Goal: Find specific page/section: Find specific page/section

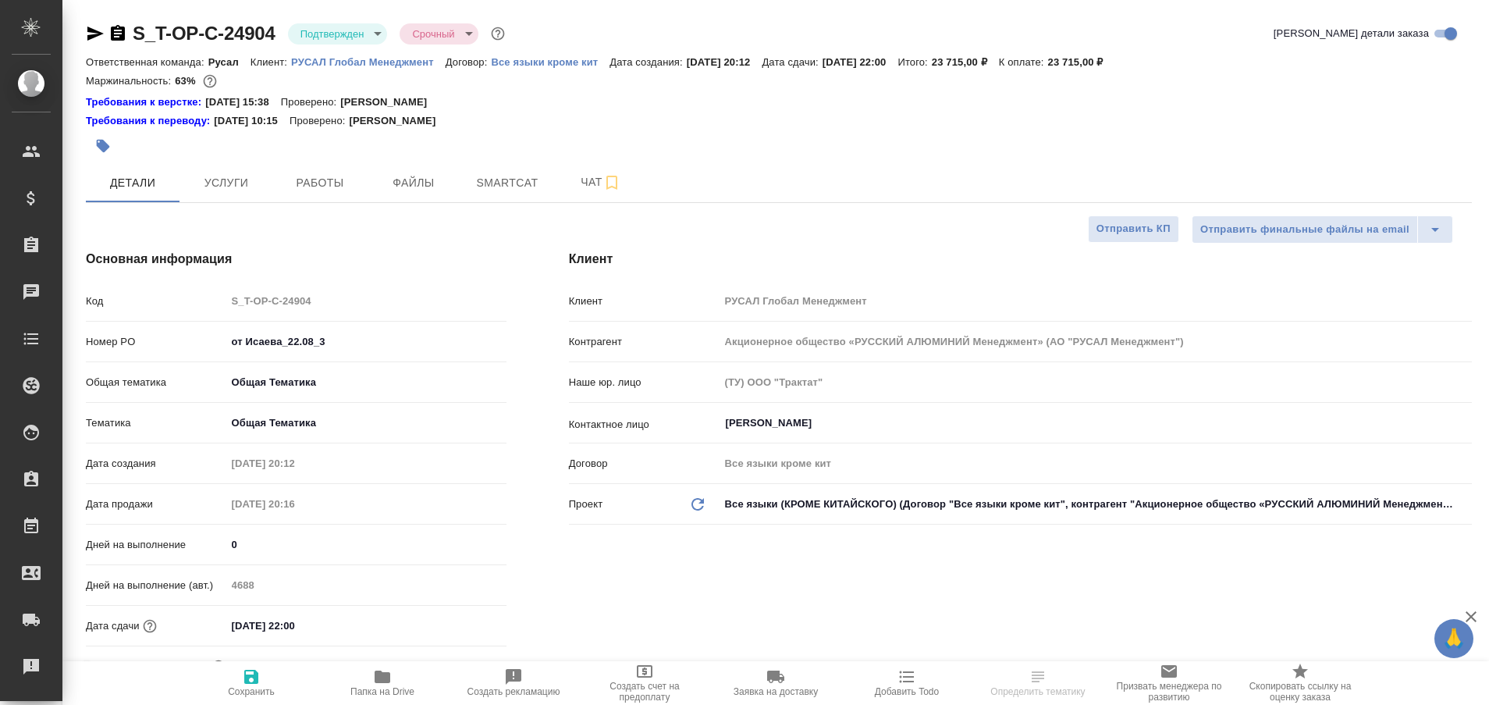
select select "RU"
type input "Авдеенко Кирилл"
click at [306, 190] on span "Работы" at bounding box center [319, 183] width 75 height 20
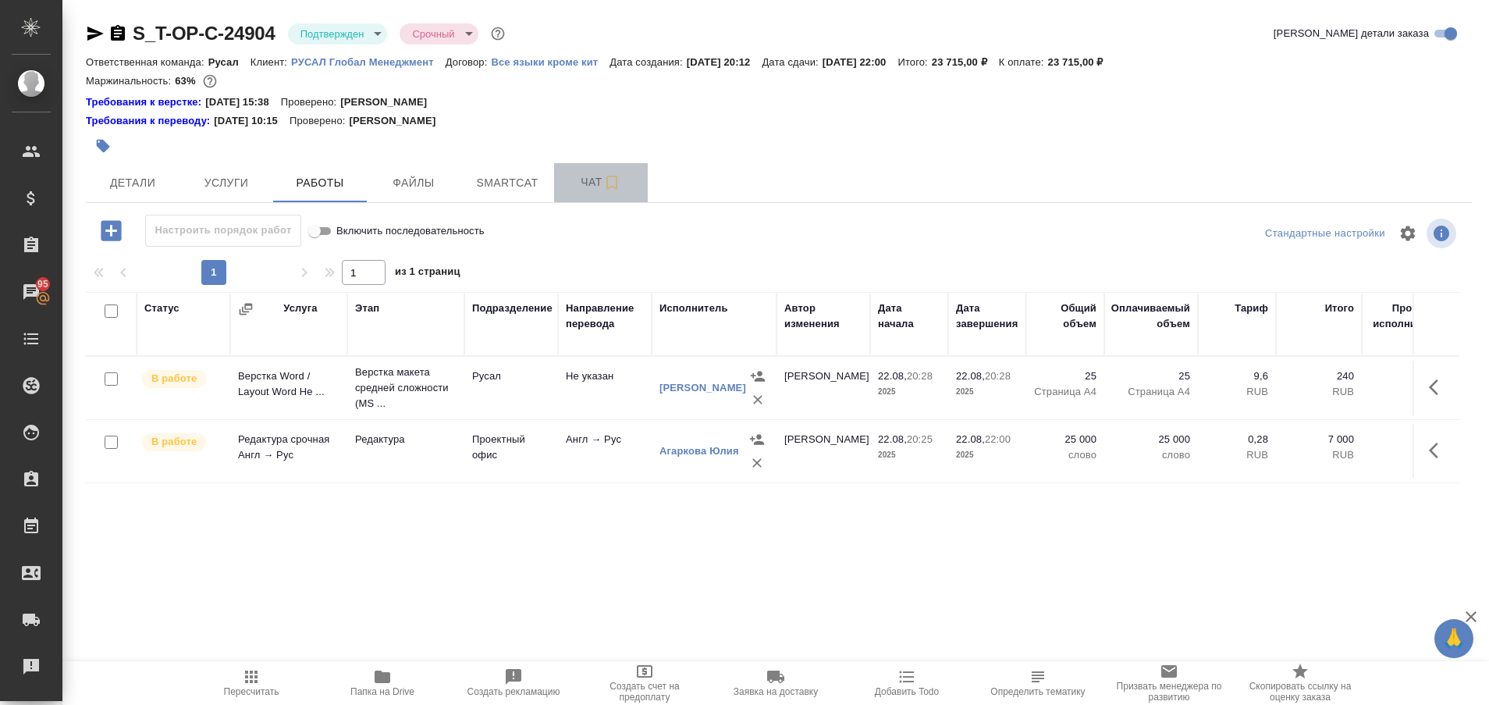
click at [585, 177] on span "Чат" at bounding box center [600, 182] width 75 height 20
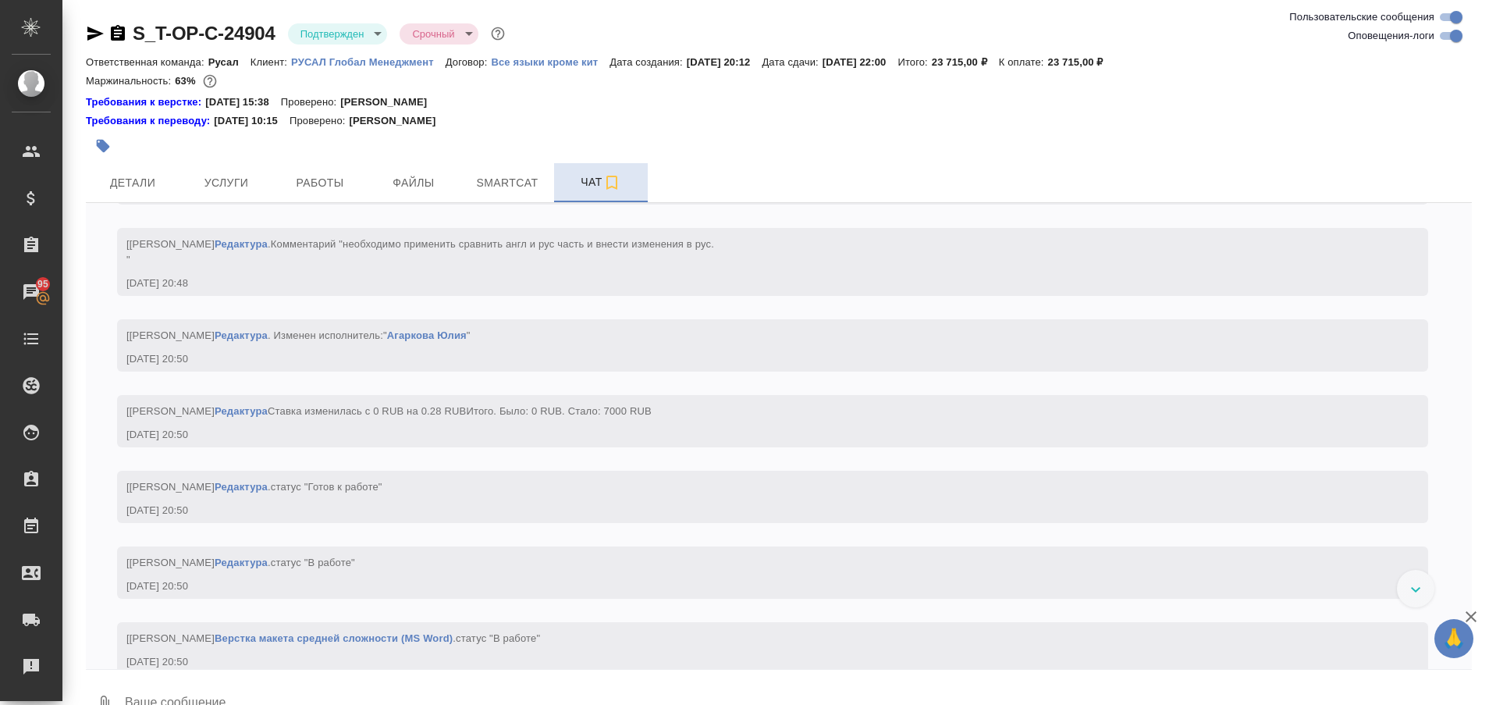
scroll to position [2955, 0]
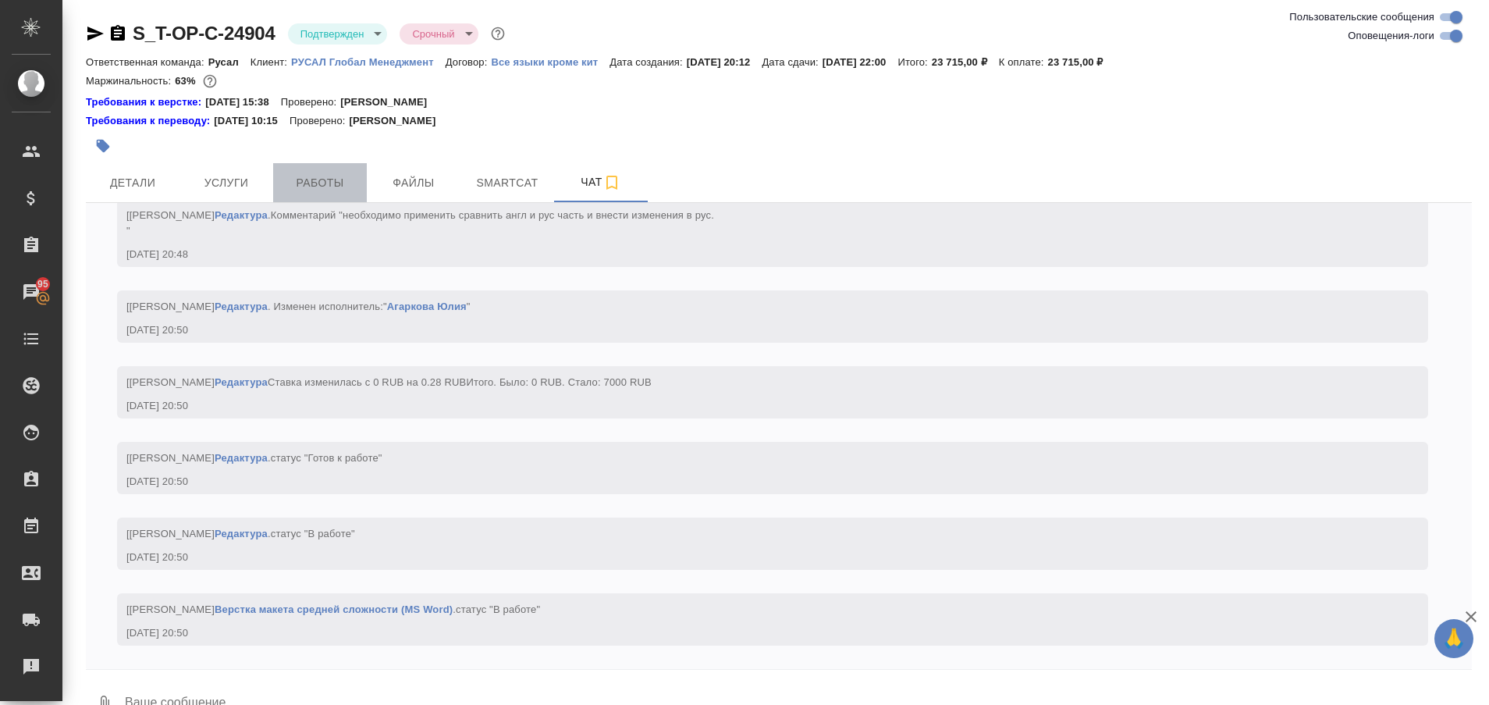
click at [339, 182] on span "Работы" at bounding box center [319, 183] width 75 height 20
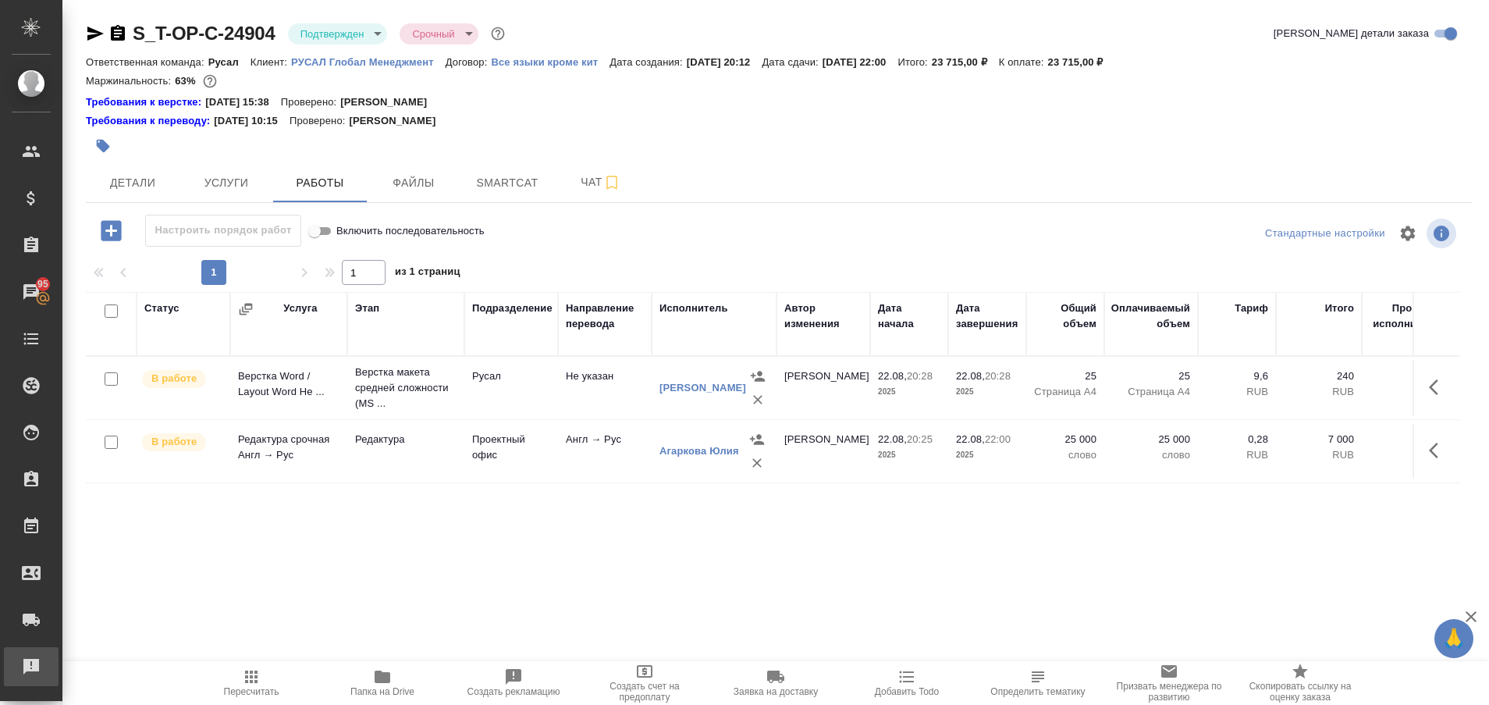
click at [22, 665] on div "Рекламации" at bounding box center [11, 666] width 39 height 23
